Goal: Task Accomplishment & Management: Use online tool/utility

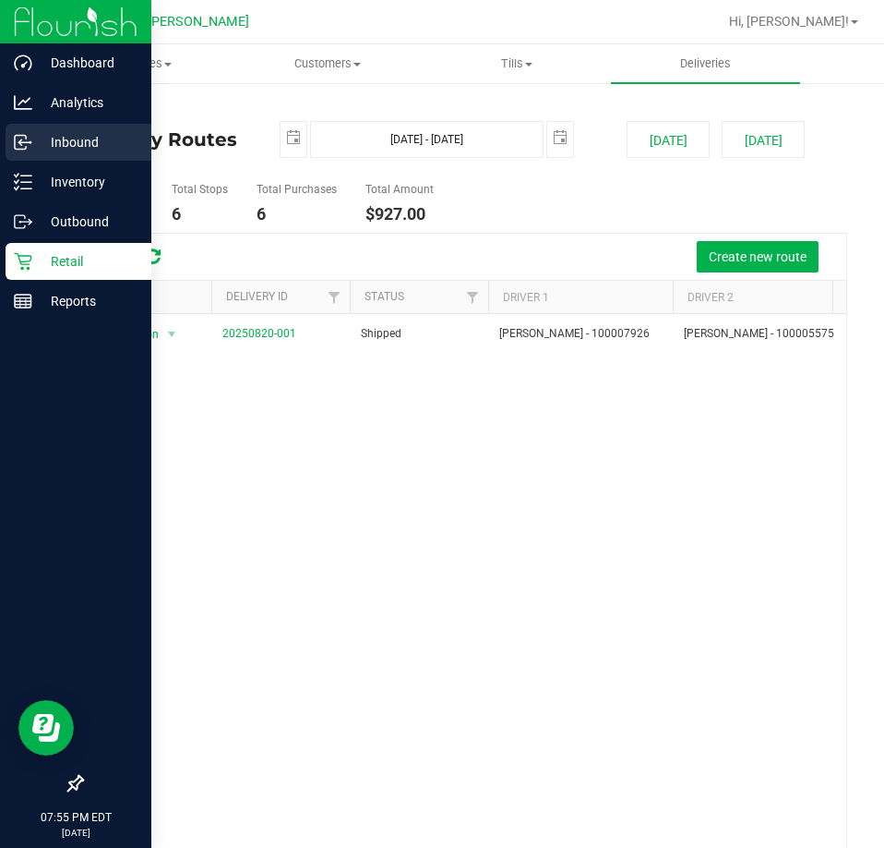
click at [55, 139] on p "Inbound" at bounding box center [87, 142] width 111 height 22
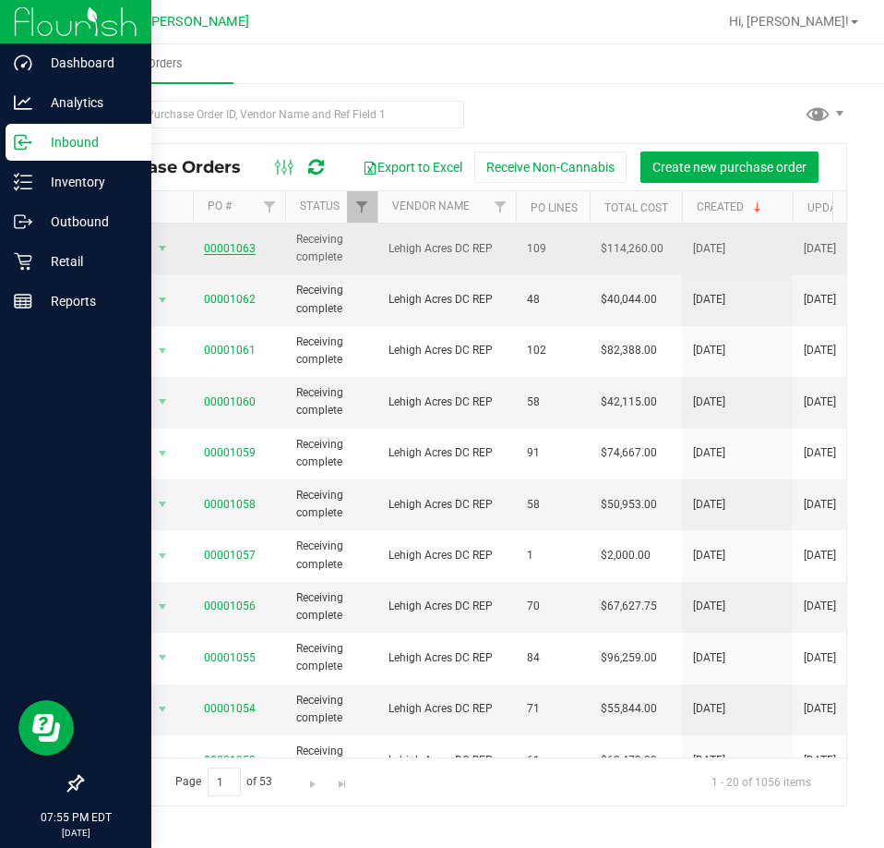
click at [230, 247] on link "00001063" at bounding box center [230, 248] width 52 height 13
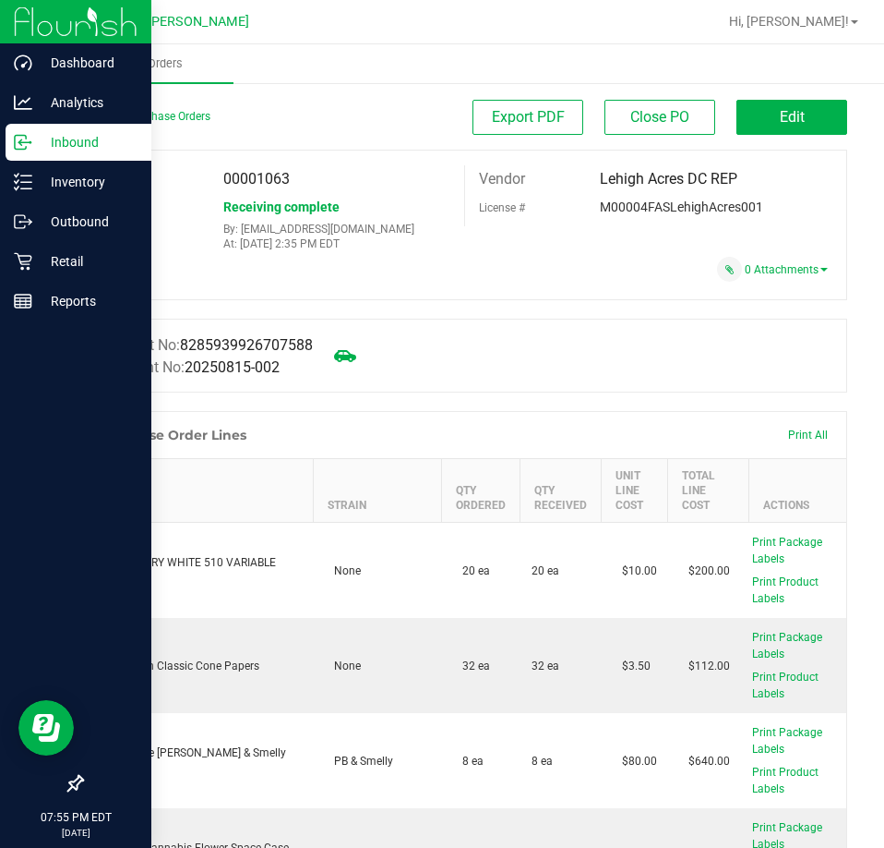
click at [25, 145] on icon at bounding box center [23, 142] width 18 height 18
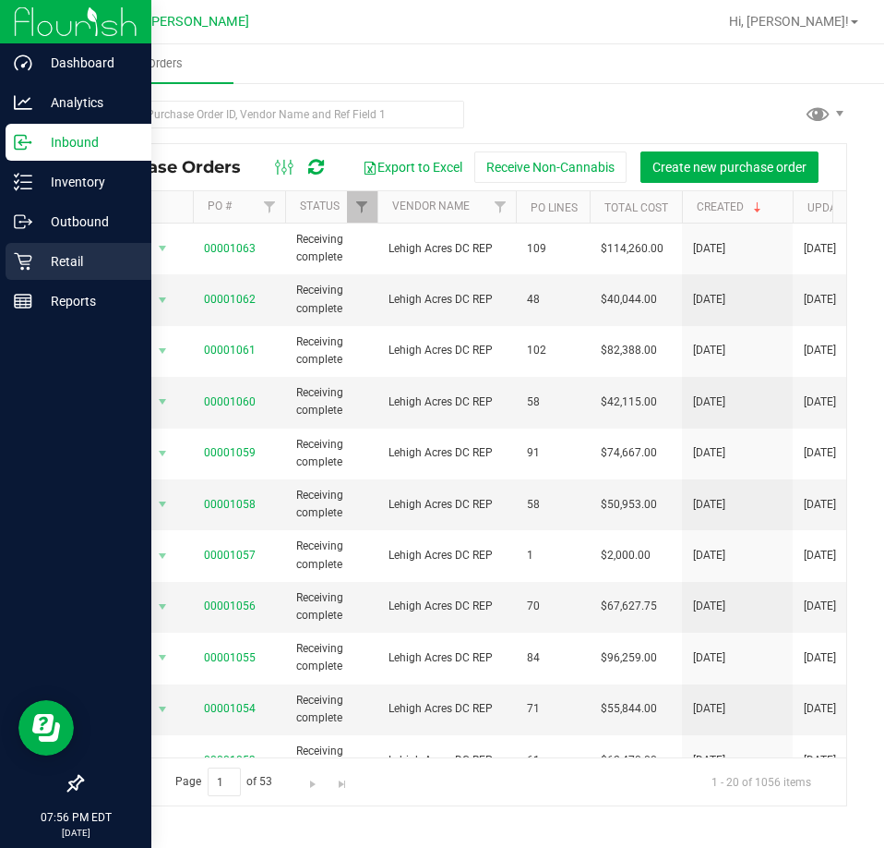
click at [22, 253] on icon at bounding box center [23, 261] width 18 height 18
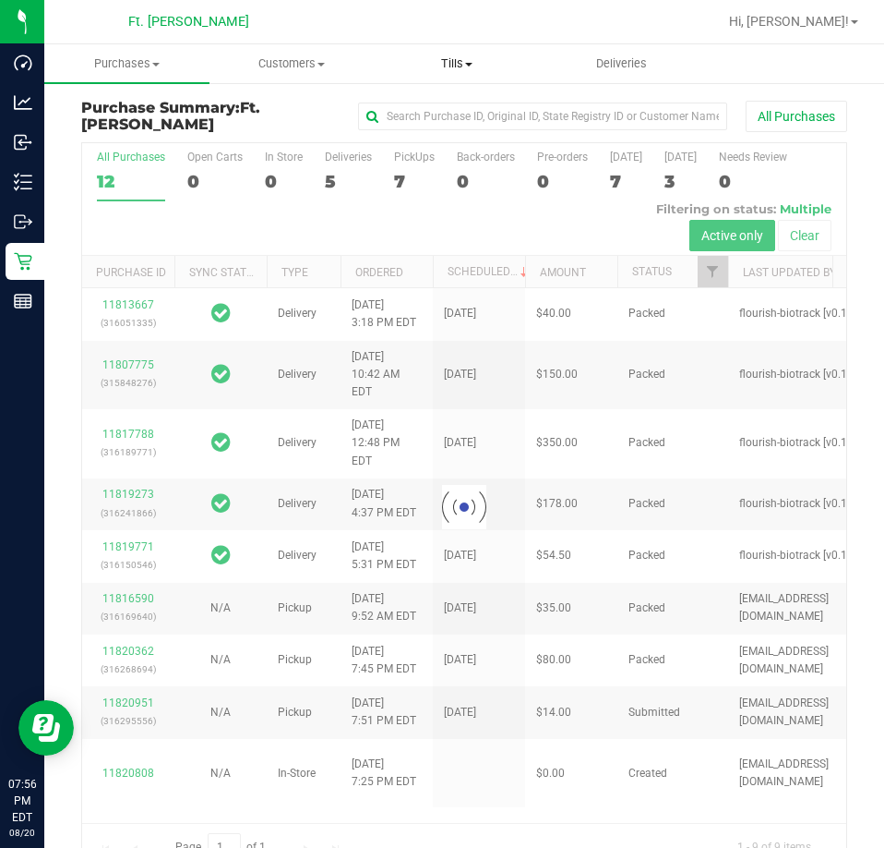
click at [448, 59] on span "Tills" at bounding box center [456, 63] width 163 height 17
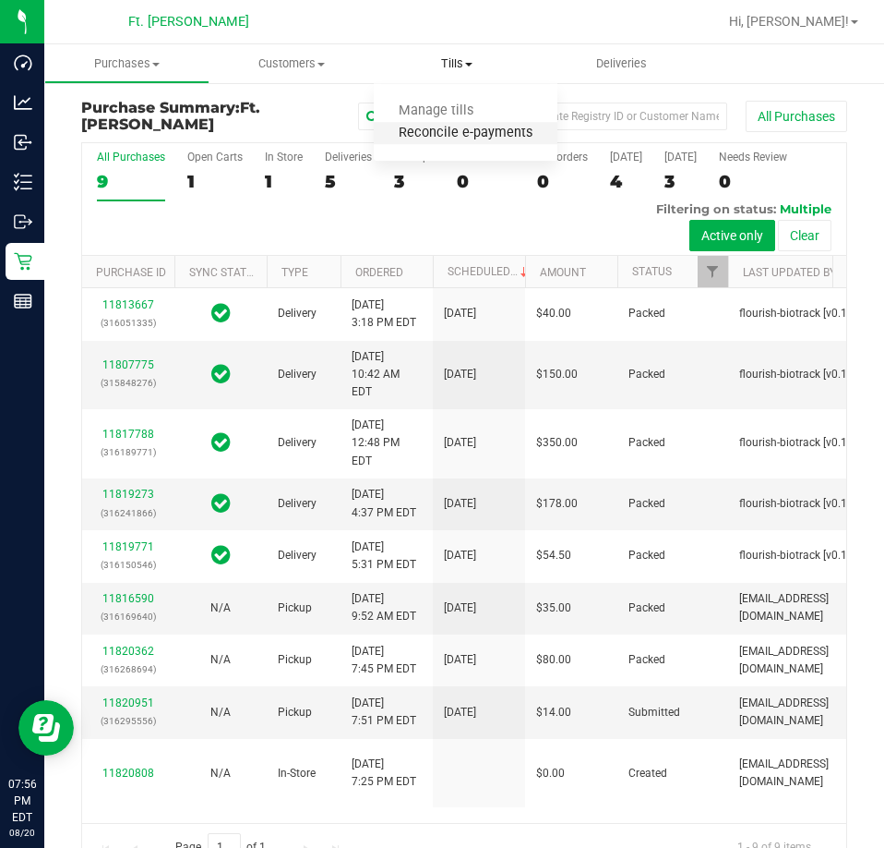
click at [438, 138] on span "Reconcile e-payments" at bounding box center [466, 134] width 184 height 16
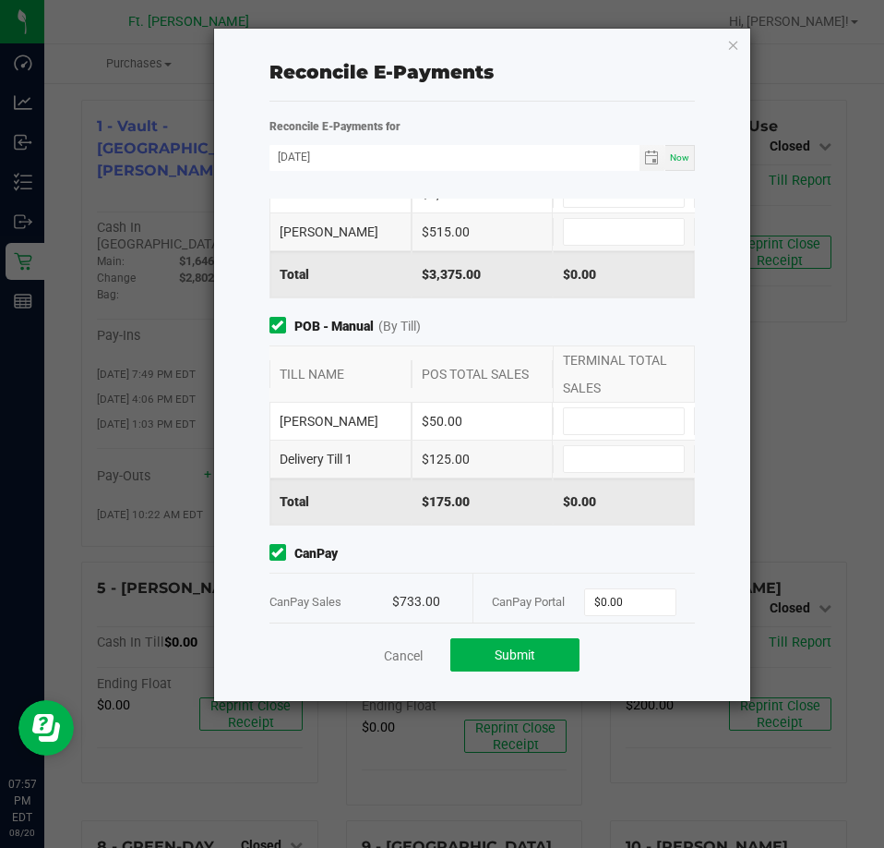
scroll to position [368, 0]
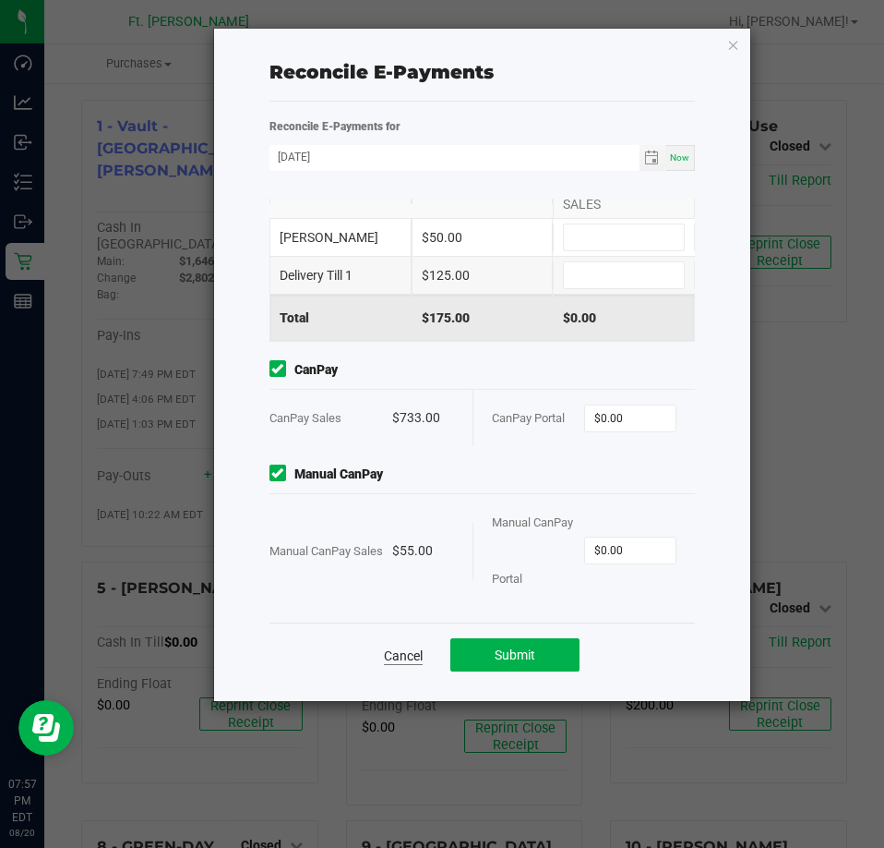
click at [400, 653] on link "Cancel" at bounding box center [403, 655] width 39 height 18
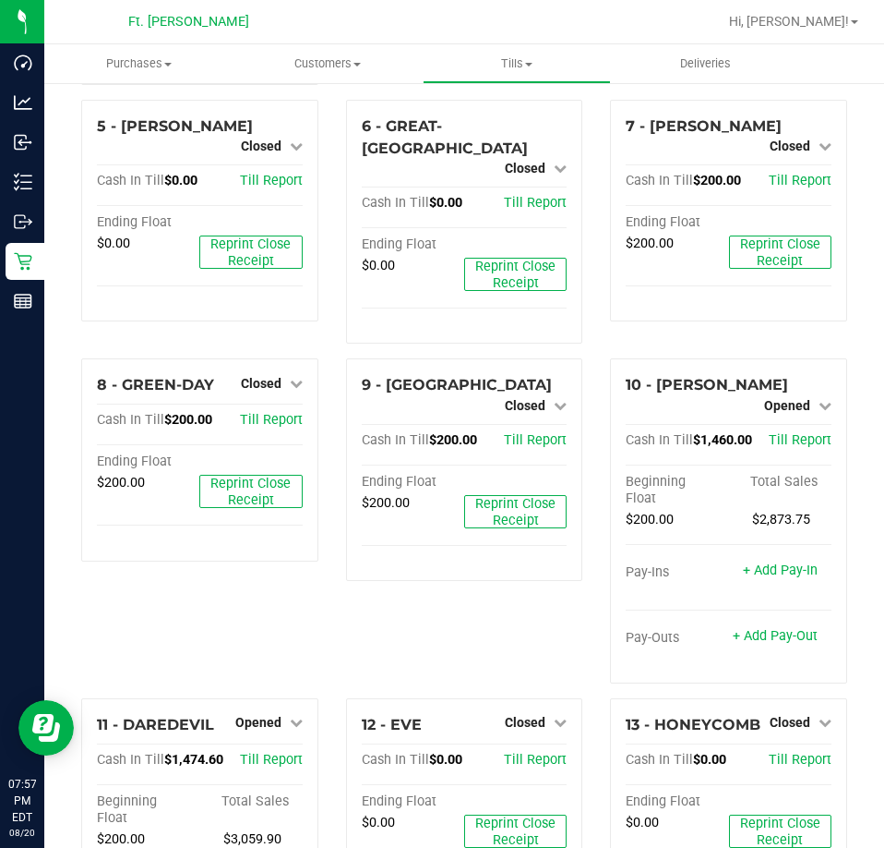
scroll to position [909, 0]
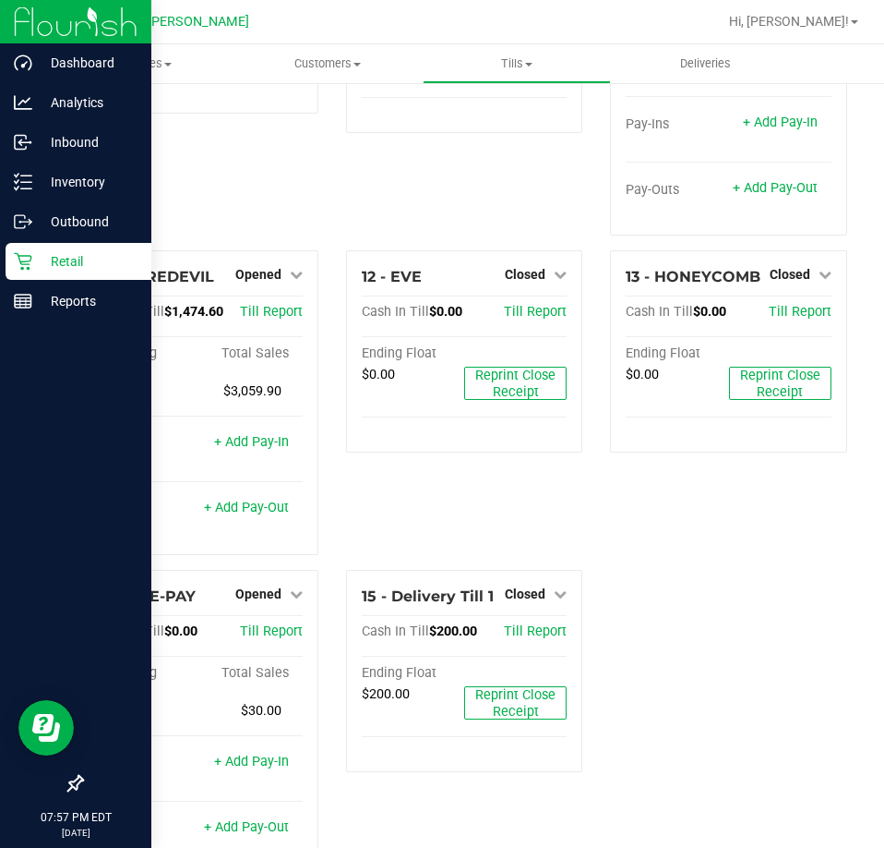
click at [58, 267] on p "Retail" at bounding box center [87, 261] width 111 height 22
